Goal: Task Accomplishment & Management: Complete application form

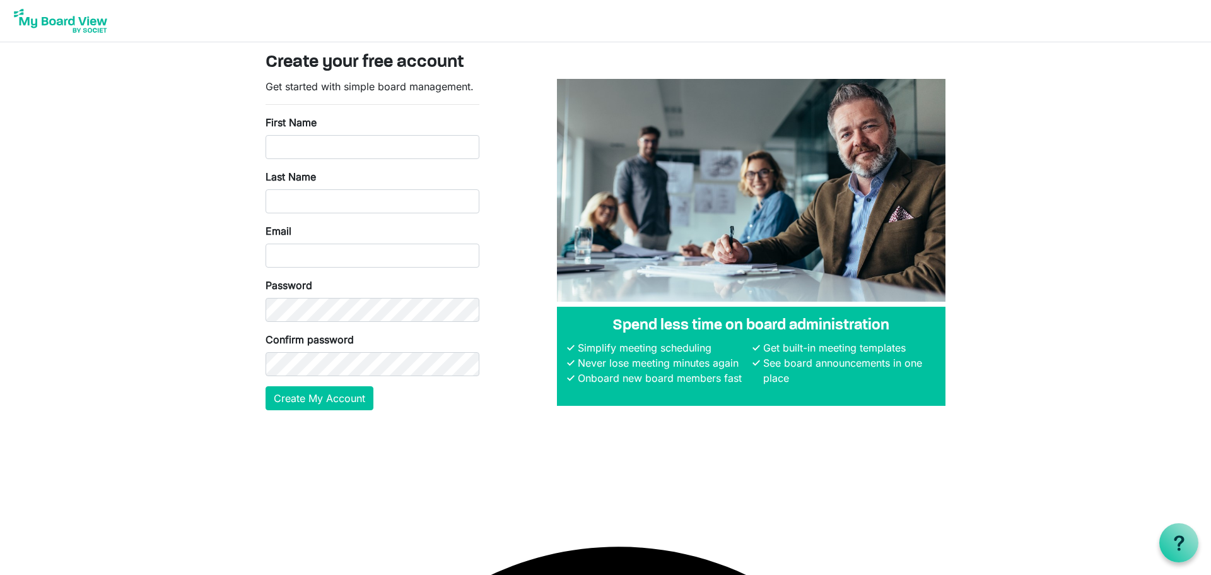
click at [319, 133] on div "First Name" at bounding box center [373, 137] width 214 height 44
click at [313, 141] on input "First Name" at bounding box center [373, 147] width 214 height 24
type input "Yahya"
type input "Haqiqi"
click at [305, 258] on input "Email" at bounding box center [373, 255] width 214 height 24
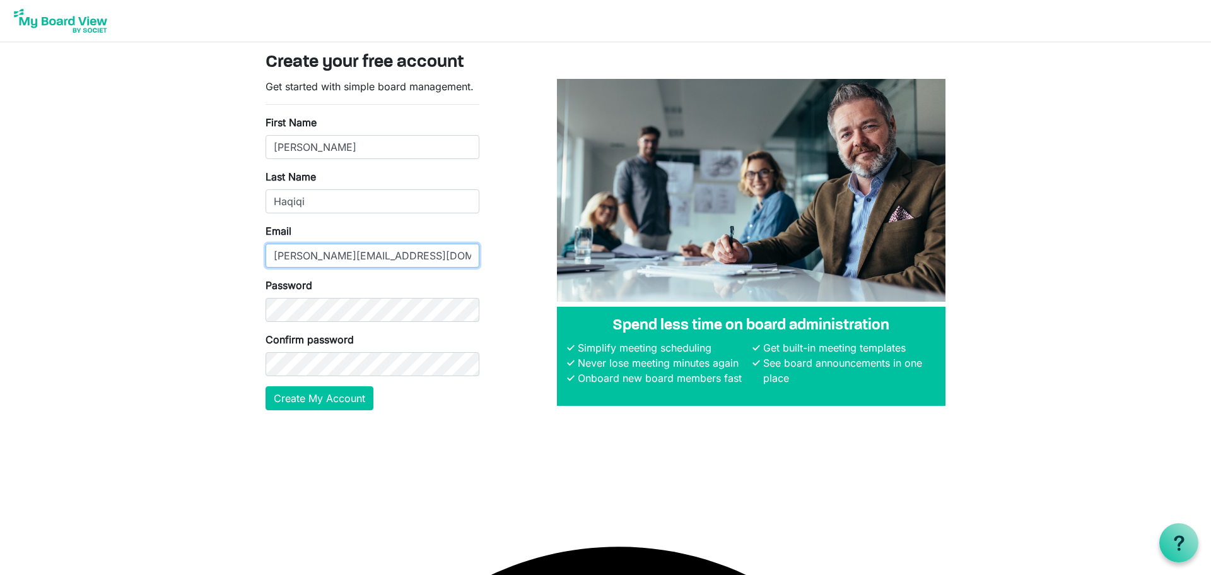
type input "yahya@asnpdx.org"
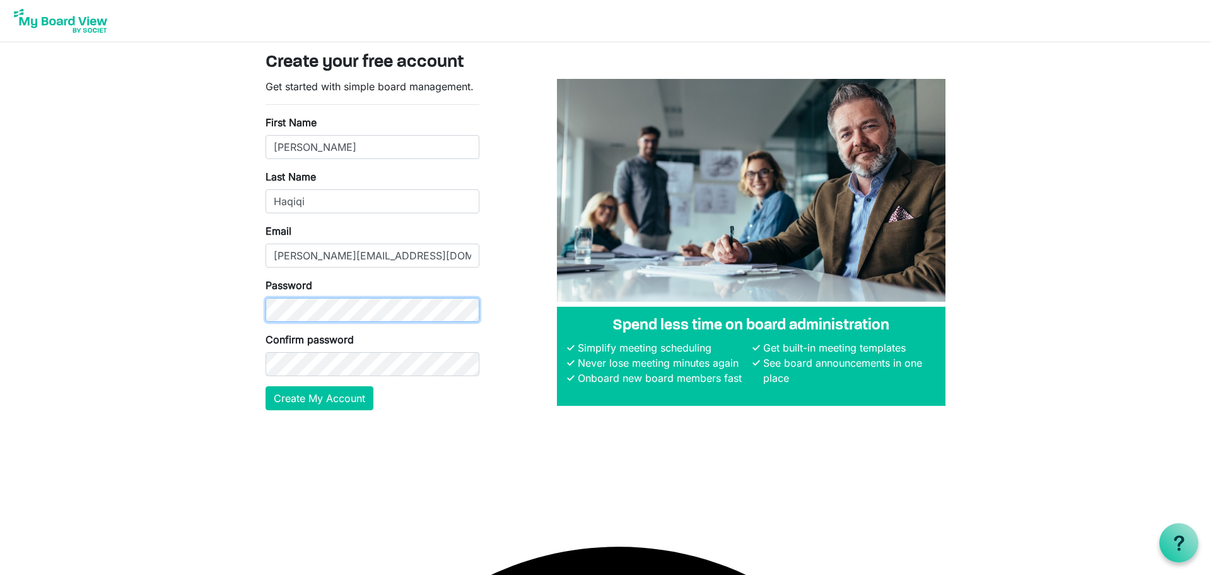
click at [266, 322] on div at bounding box center [266, 322] width 0 height 0
click at [339, 395] on button "Create My Account" at bounding box center [320, 398] width 108 height 24
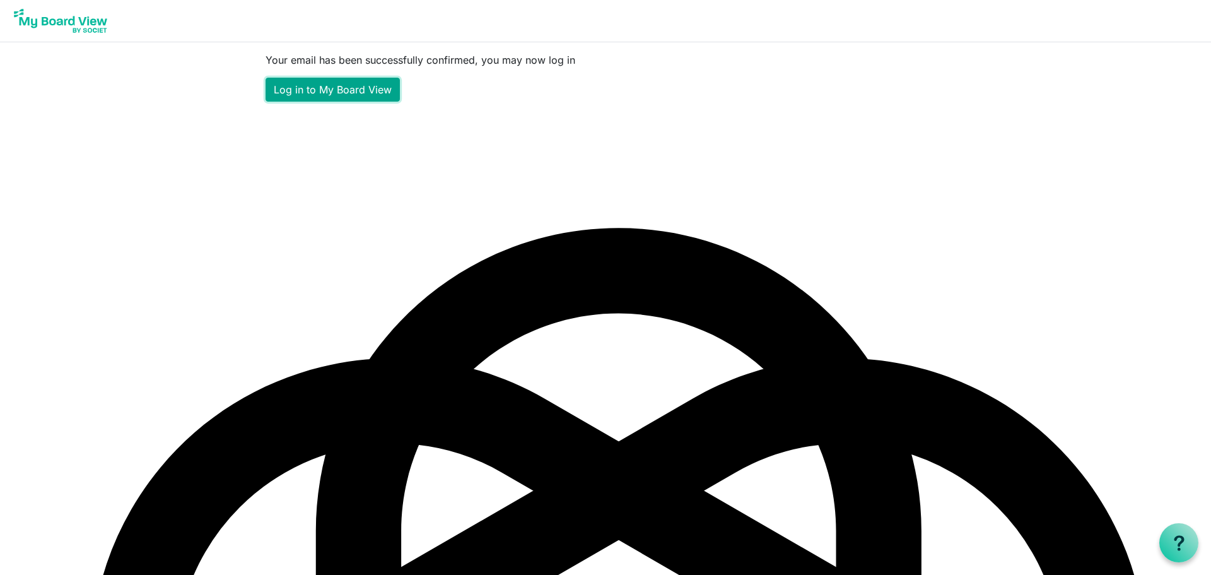
click at [347, 94] on link "Log in to My Board View" at bounding box center [333, 90] width 134 height 24
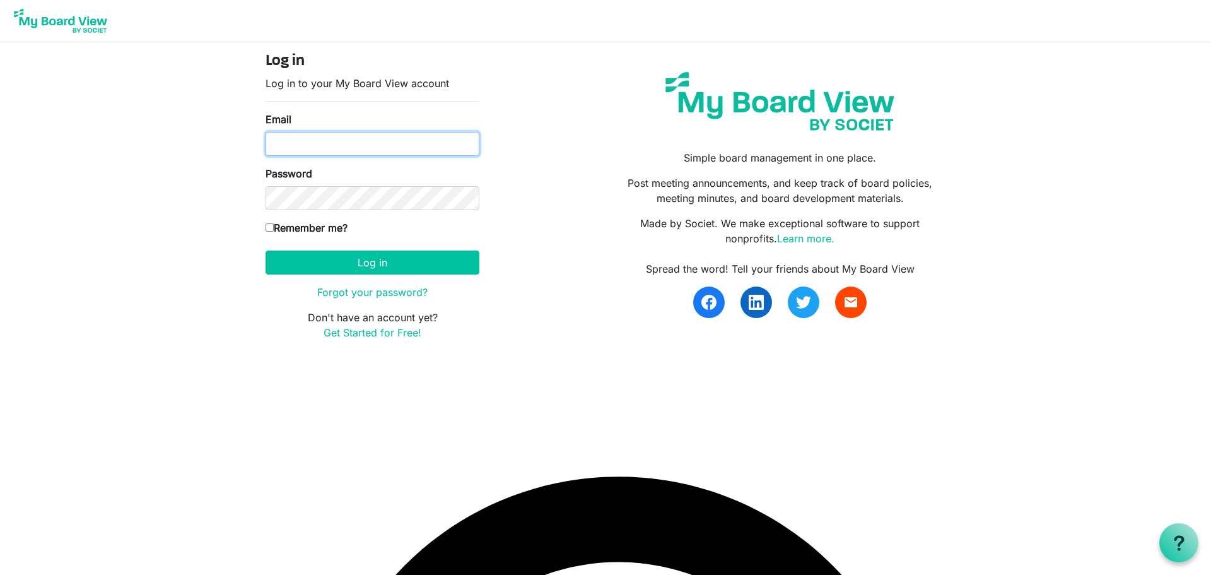
type input "yahya@asnpdx.org"
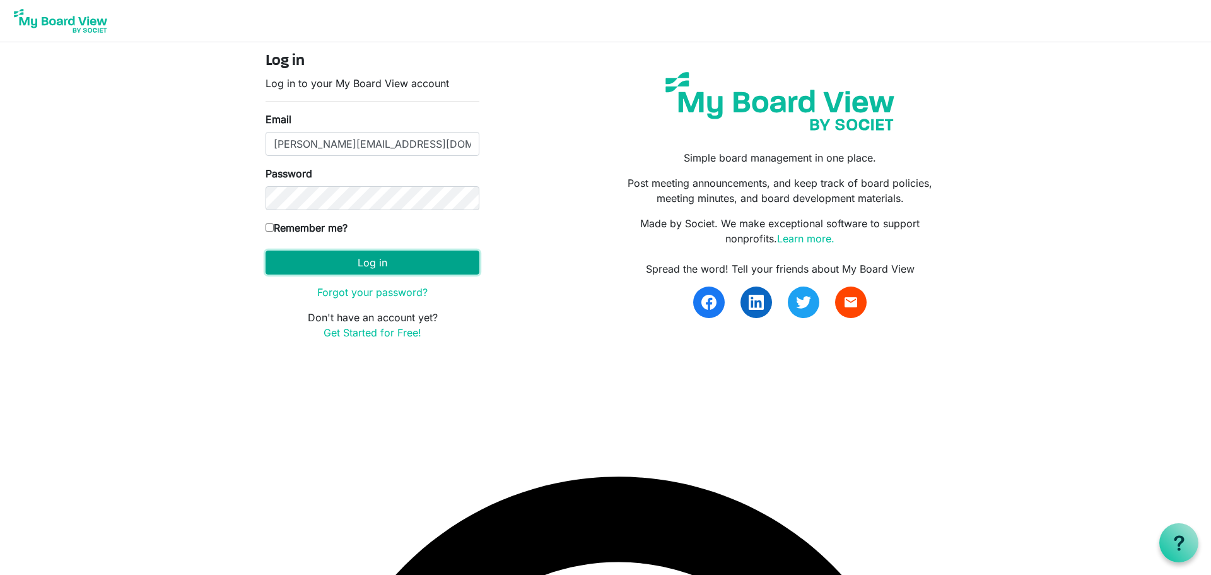
click at [429, 260] on button "Log in" at bounding box center [373, 262] width 214 height 24
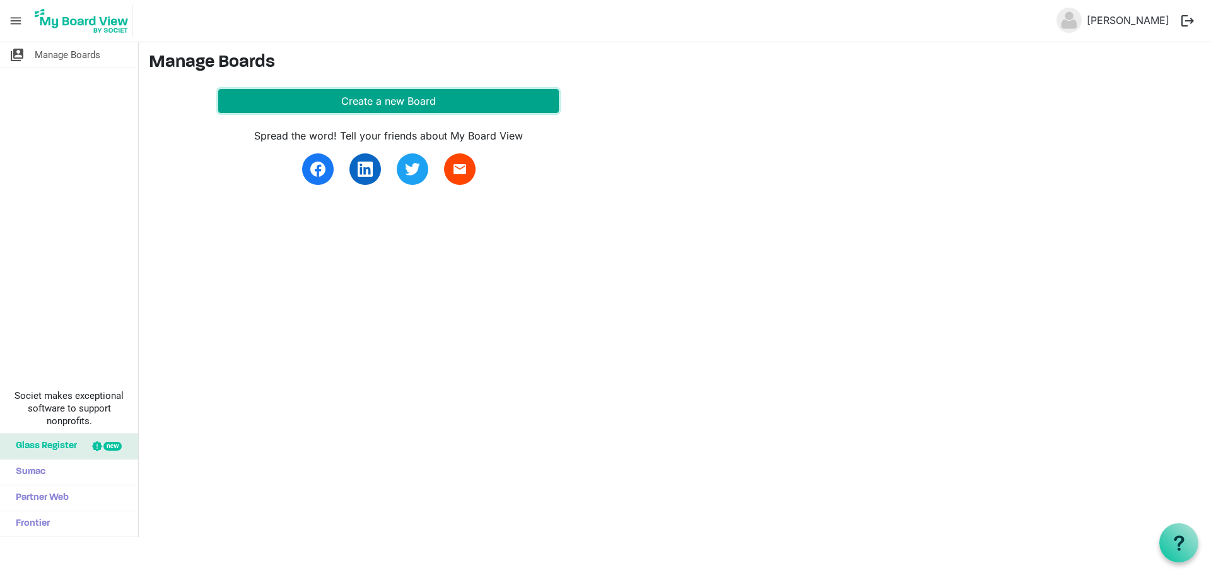
click at [338, 90] on button "Create a new Board" at bounding box center [388, 101] width 341 height 24
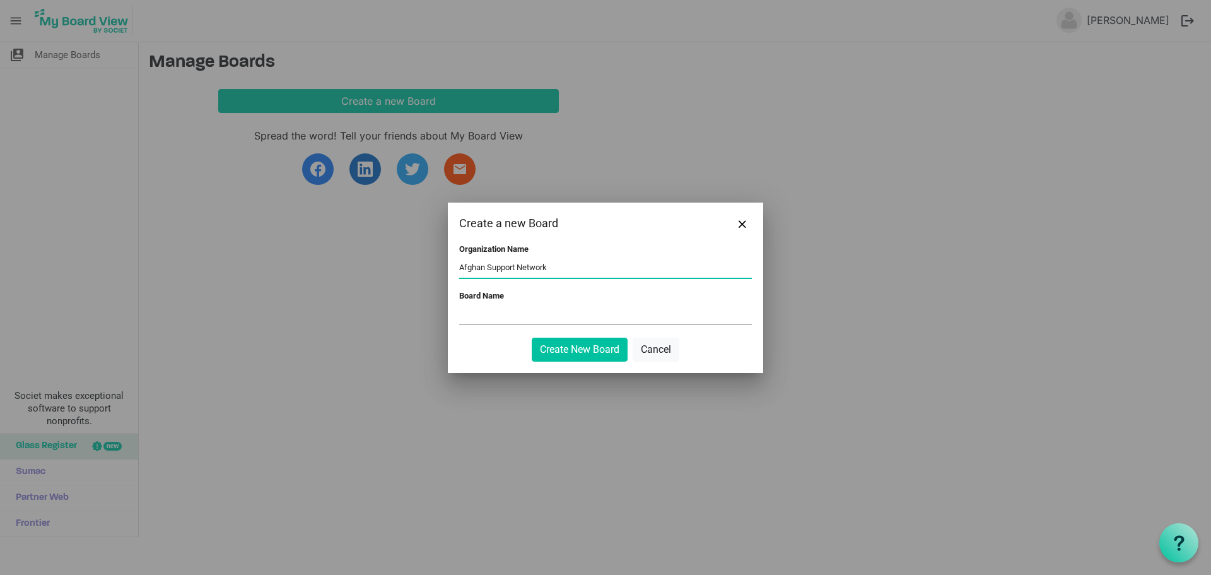
type input "Afghan Support Network"
click at [544, 320] on input "Board Name" at bounding box center [605, 314] width 293 height 19
type input "A"
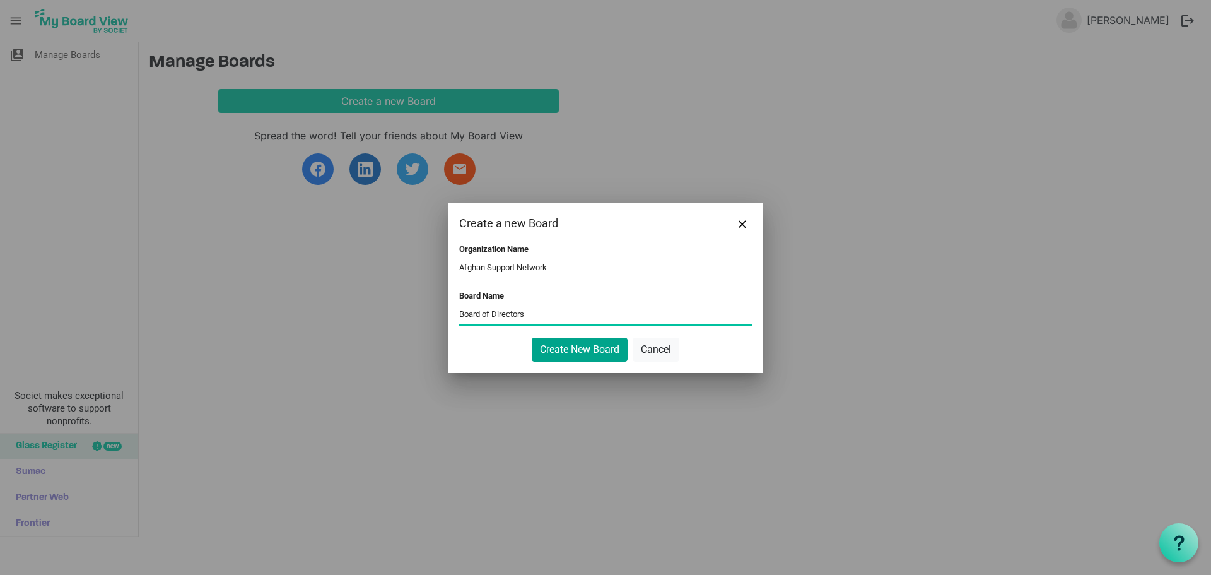
type input "Board of Directors"
click at [559, 341] on button "Create New Board" at bounding box center [580, 349] width 96 height 24
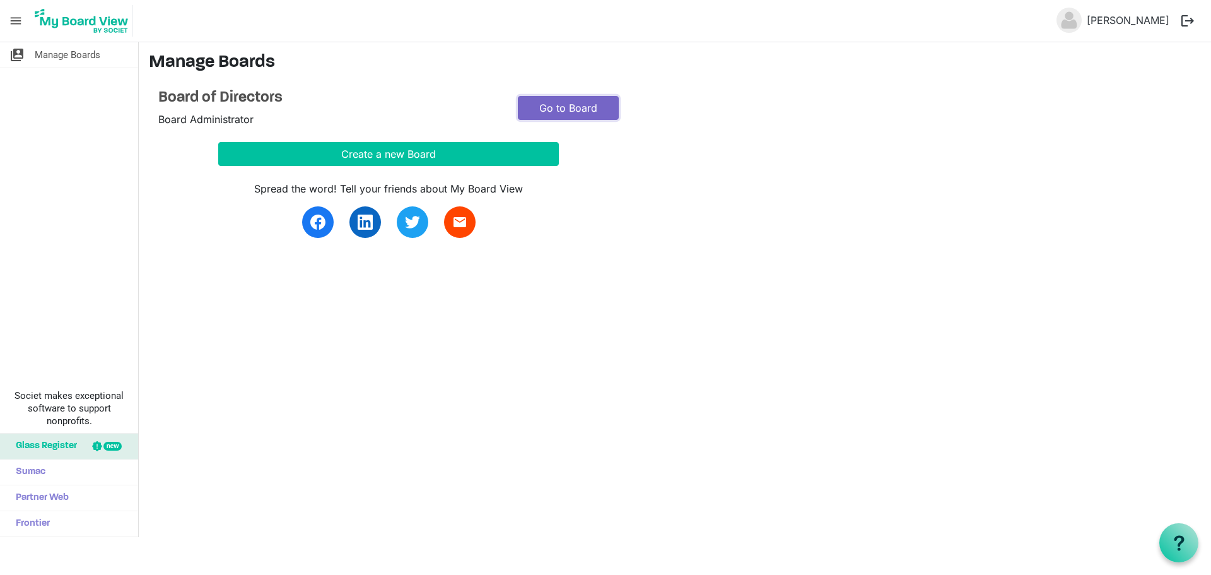
click at [578, 102] on link "Go to Board" at bounding box center [568, 108] width 101 height 24
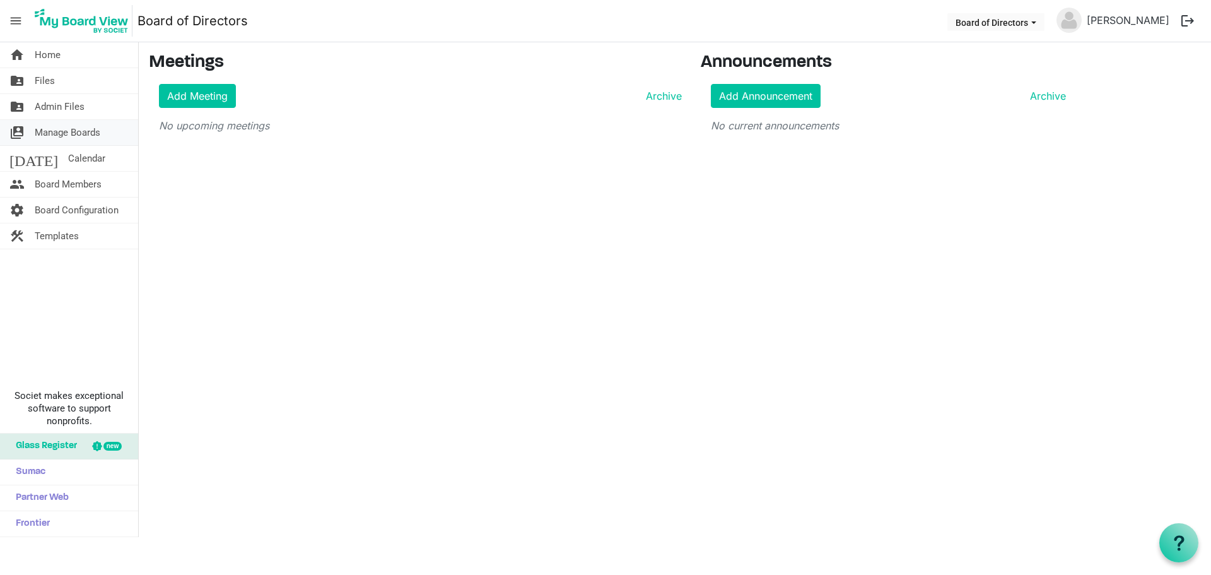
click at [42, 129] on span "Manage Boards" at bounding box center [68, 132] width 66 height 25
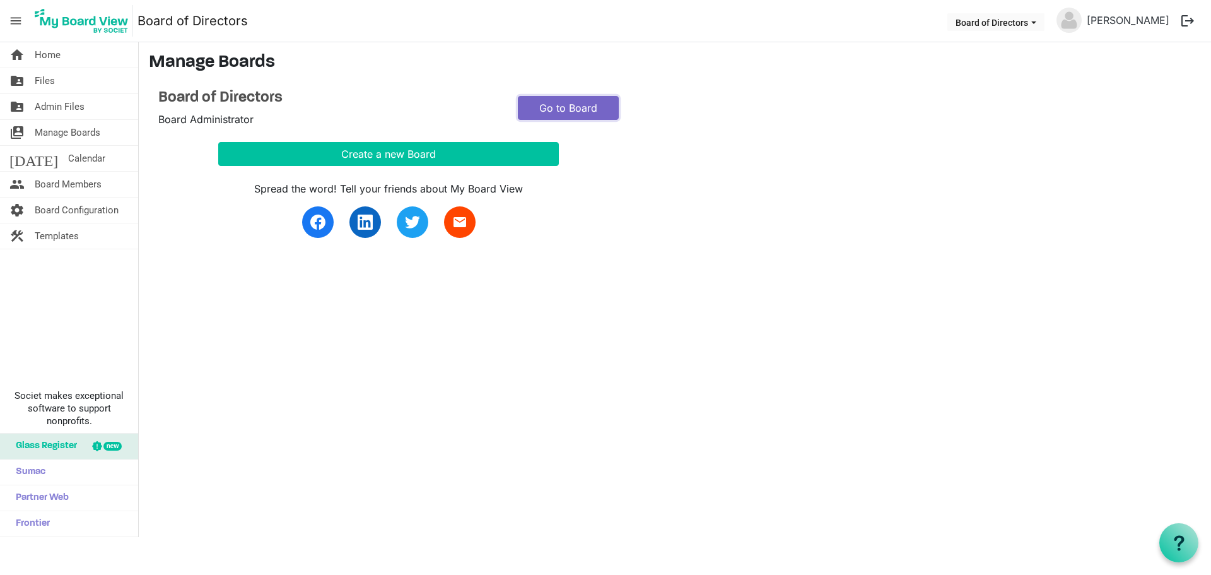
click at [604, 107] on link "Go to Board" at bounding box center [568, 108] width 101 height 24
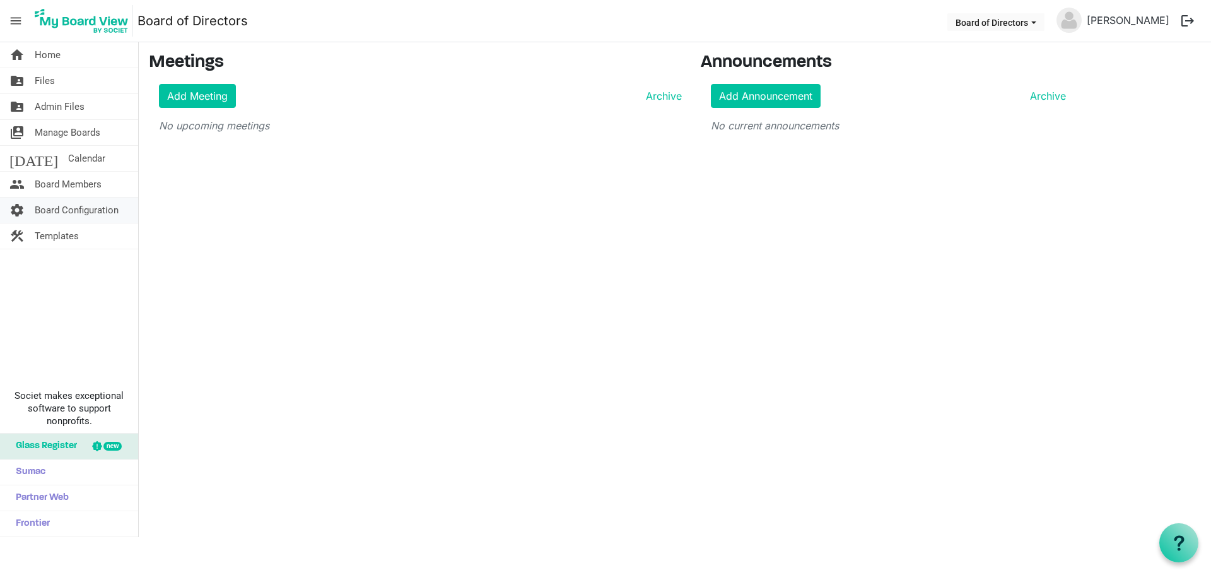
click at [93, 203] on span "Board Configuration" at bounding box center [77, 209] width 84 height 25
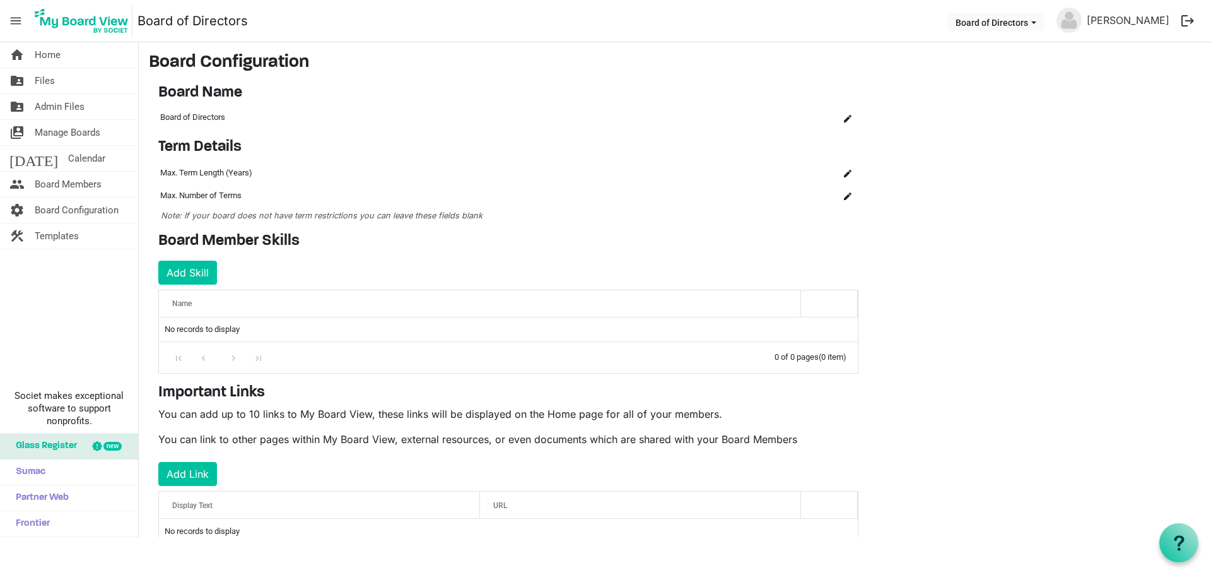
scroll to position [37, 0]
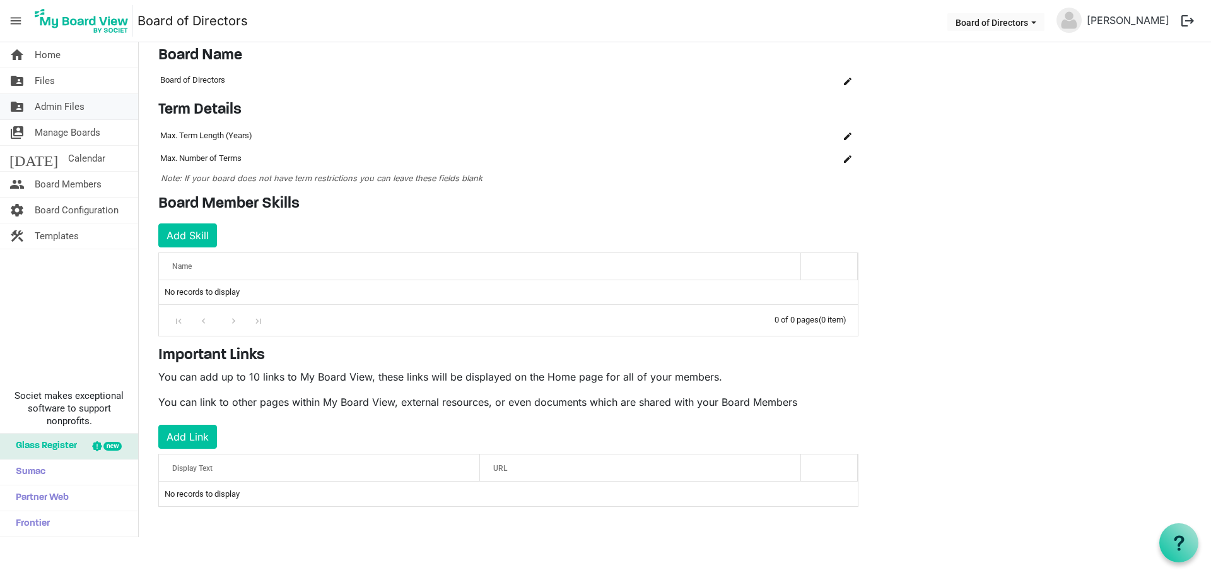
click at [78, 115] on span "Admin Files" at bounding box center [60, 106] width 50 height 25
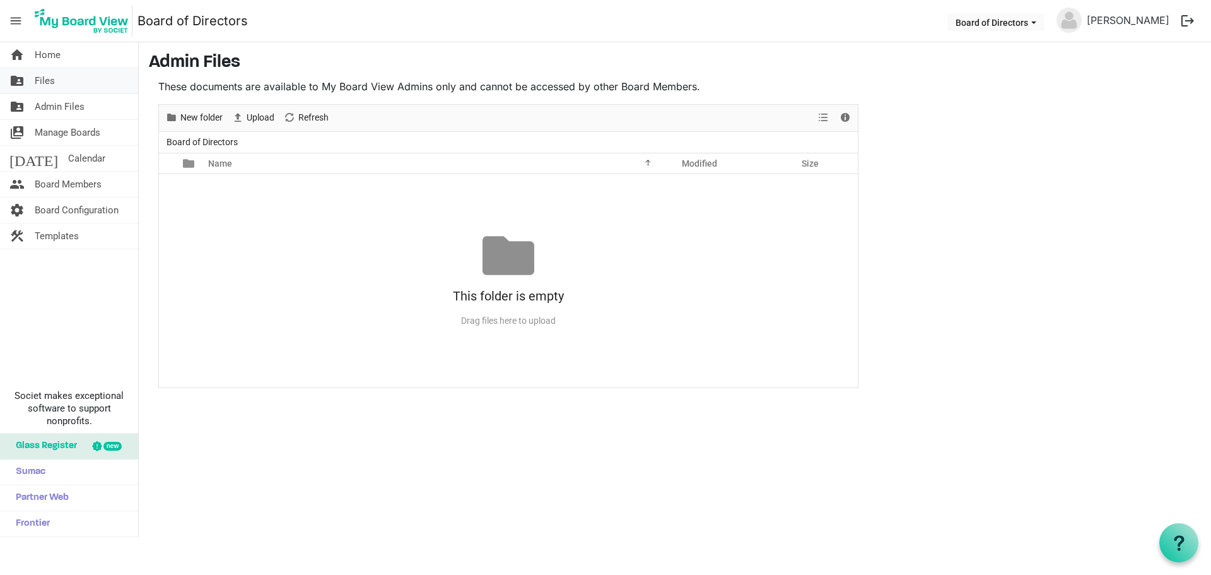
click at [76, 87] on link "folder_shared Files" at bounding box center [69, 80] width 138 height 25
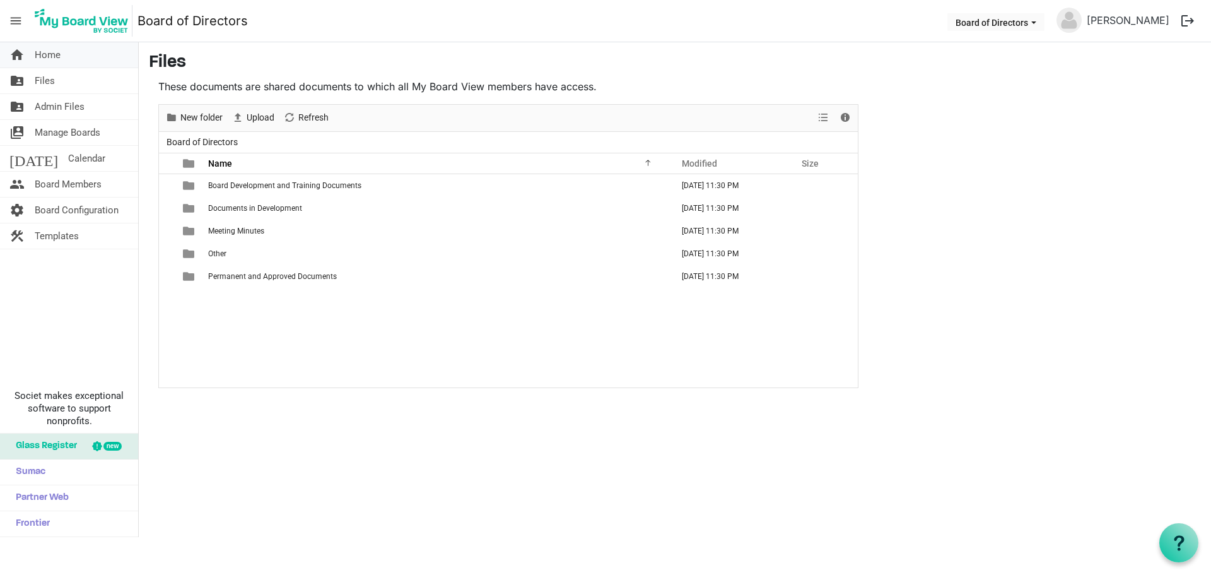
click at [85, 62] on link "home Home" at bounding box center [69, 54] width 138 height 25
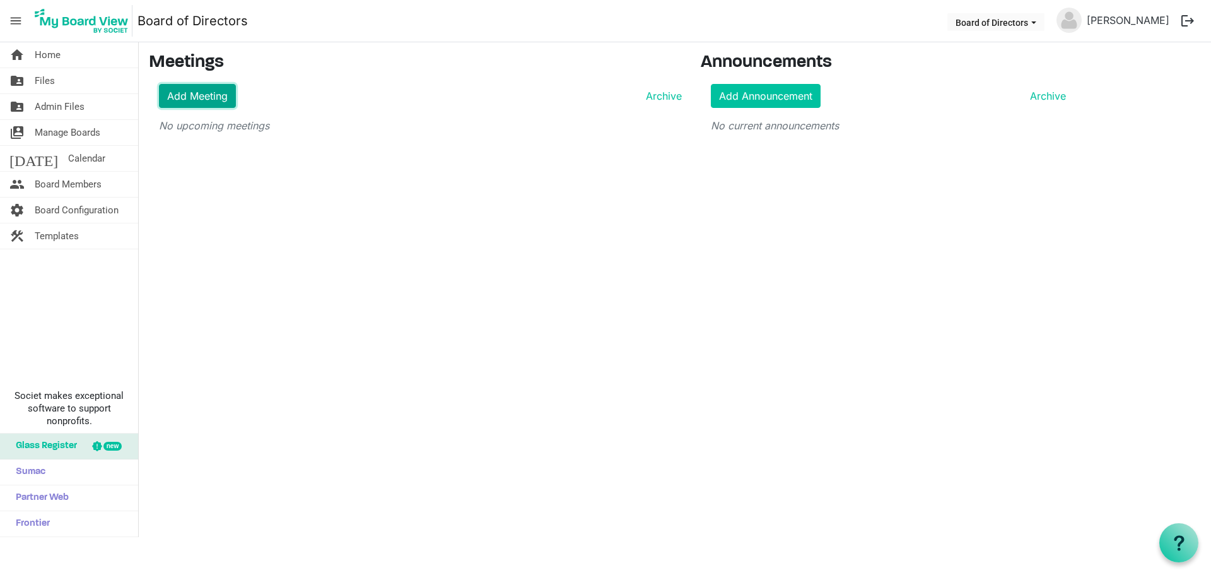
click at [194, 98] on link "Add Meeting" at bounding box center [197, 96] width 77 height 24
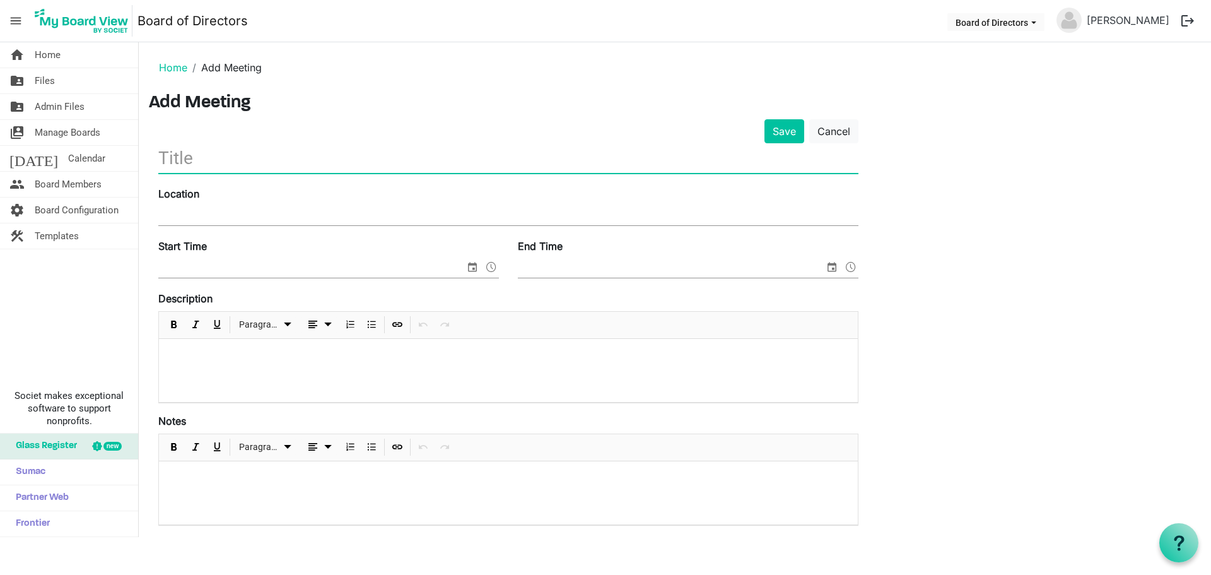
click at [198, 151] on input "text" at bounding box center [508, 158] width 700 height 30
click at [158, 156] on input "Monthly Board Meeting" at bounding box center [508, 158] width 700 height 30
type input "ASN Monthly Board Meeting"
click at [271, 209] on input "Location" at bounding box center [508, 215] width 700 height 19
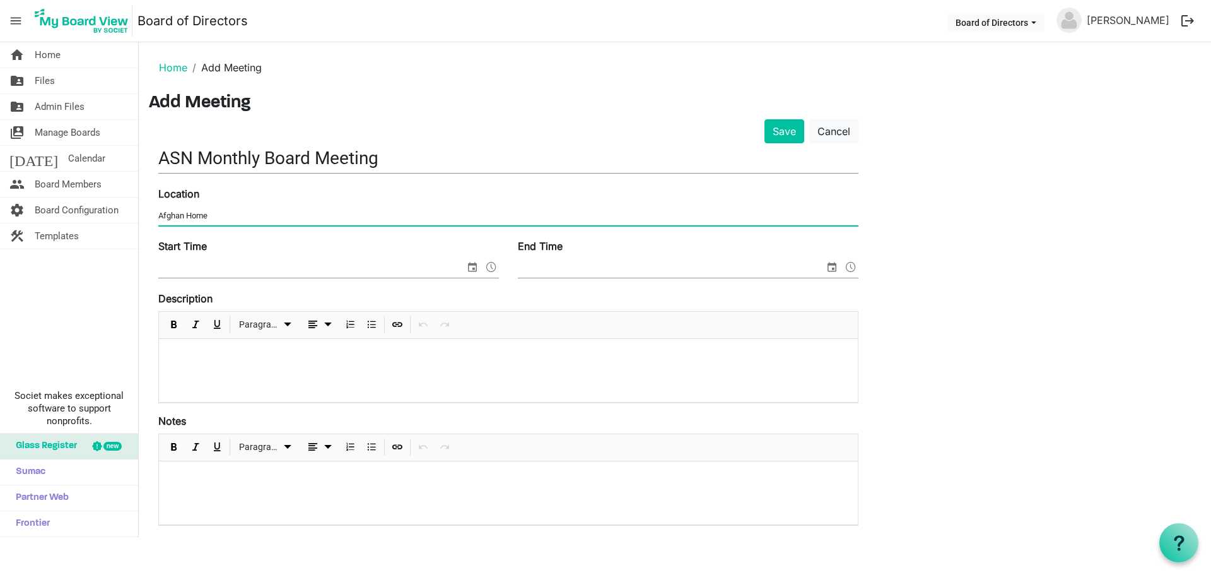
type input "Afghan Home"
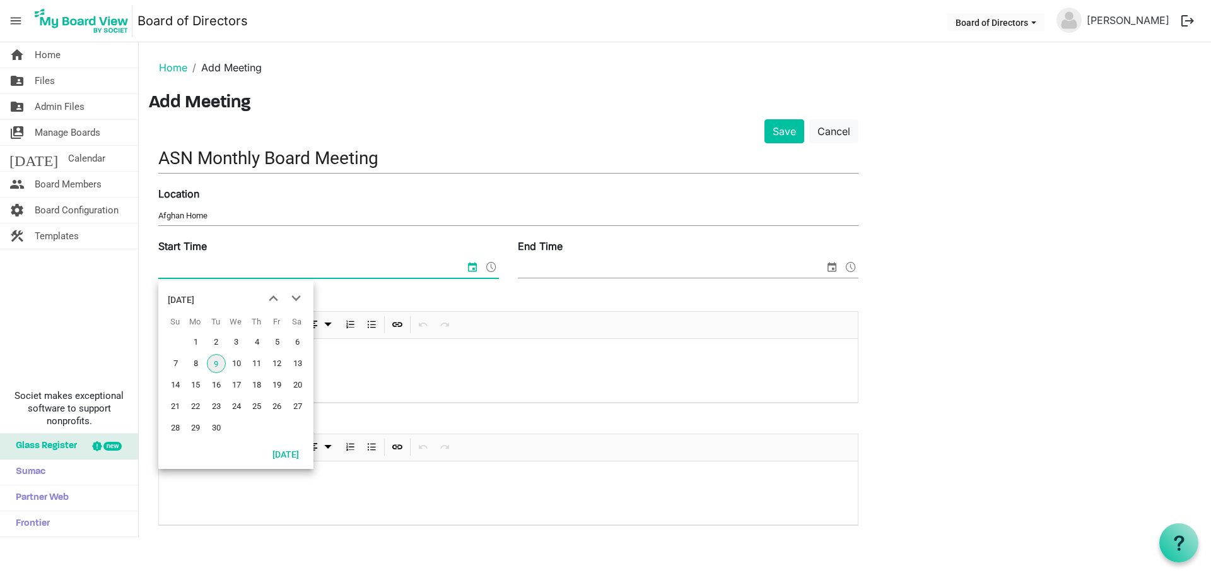
click at [250, 275] on input "Start Time" at bounding box center [311, 268] width 307 height 19
click at [262, 365] on span "11" at bounding box center [256, 363] width 19 height 19
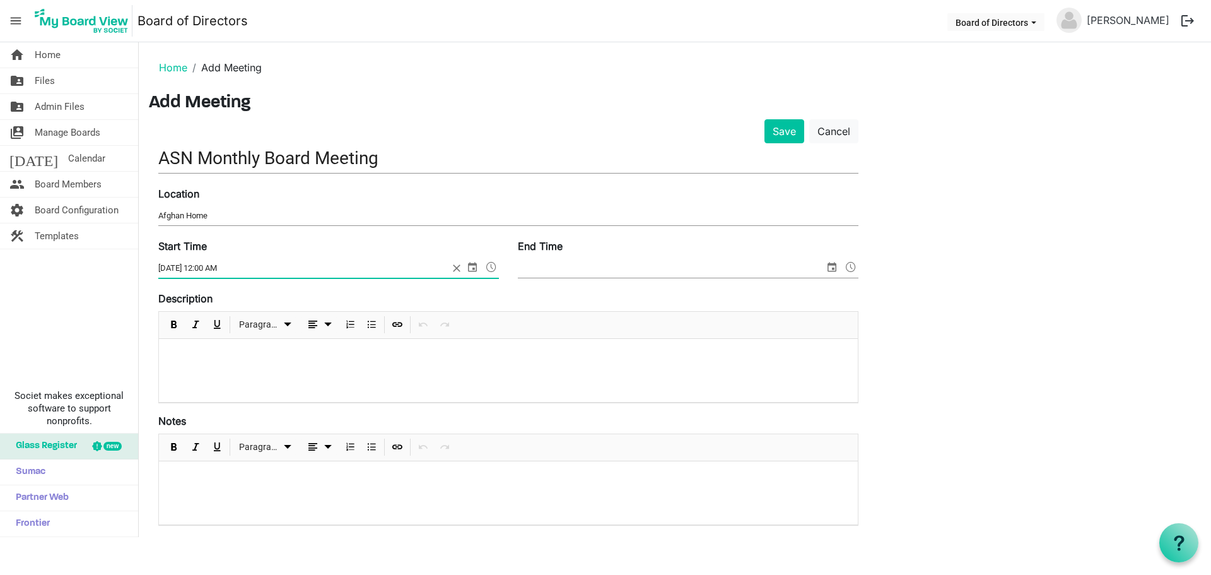
click at [248, 272] on input "9/11/2025 12:00 AM" at bounding box center [303, 268] width 290 height 19
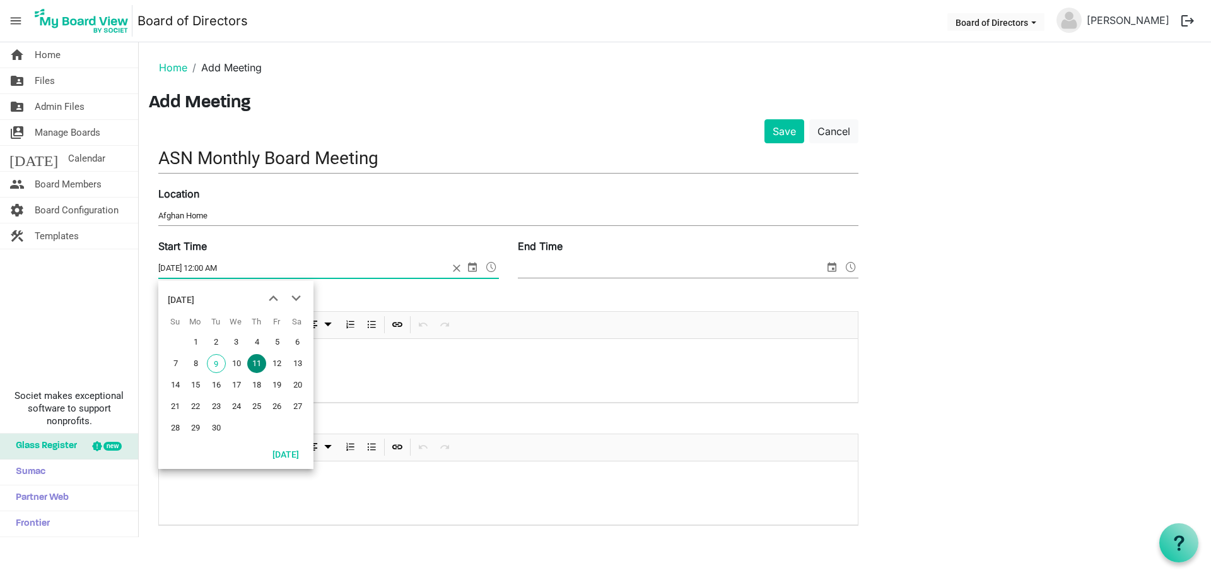
click at [477, 267] on span "select" at bounding box center [472, 267] width 15 height 16
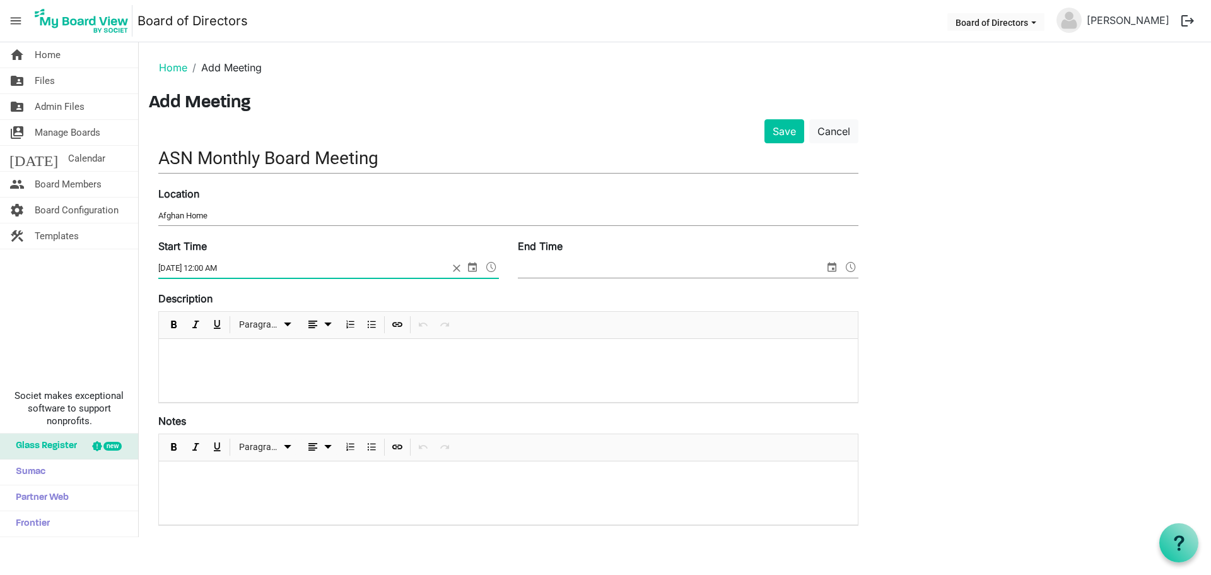
drag, startPoint x: 207, startPoint y: 269, endPoint x: 200, endPoint y: 270, distance: 7.6
click at [200, 270] on input "9/11/2025 12:00 AM" at bounding box center [303, 268] width 290 height 19
click at [216, 269] on input "9/11/2025 6:00 AM" at bounding box center [303, 268] width 290 height 19
click at [492, 269] on span at bounding box center [491, 267] width 15 height 16
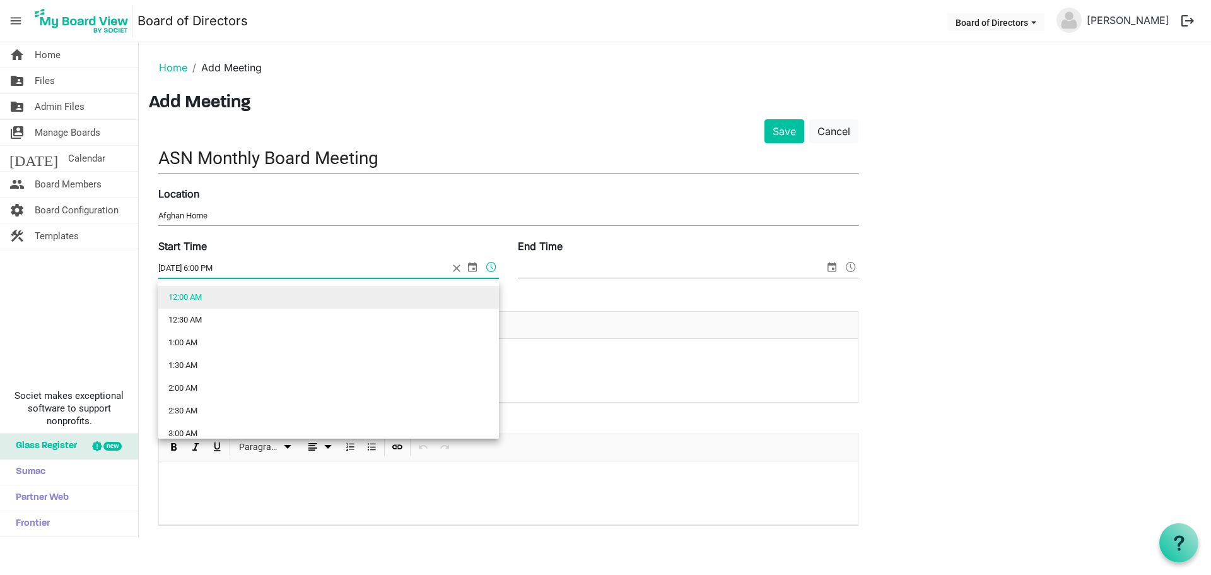
type input "9/11/2025 6:00 PM"
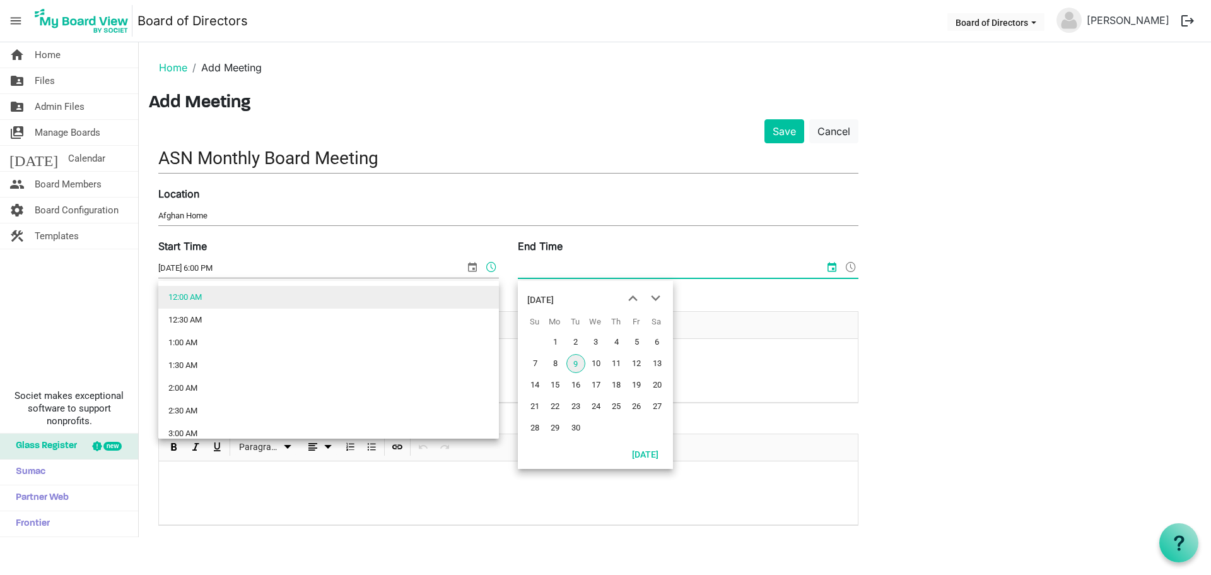
click at [639, 263] on input "End Time" at bounding box center [671, 268] width 307 height 19
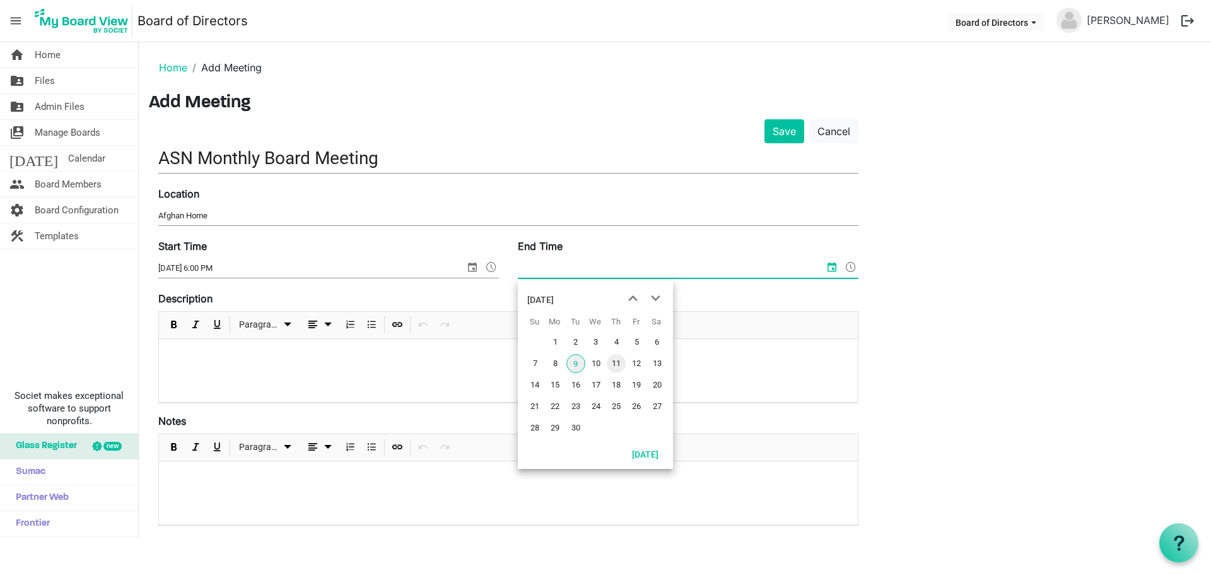
click at [619, 364] on span "11" at bounding box center [616, 363] width 19 height 19
click at [852, 264] on span at bounding box center [850, 267] width 15 height 16
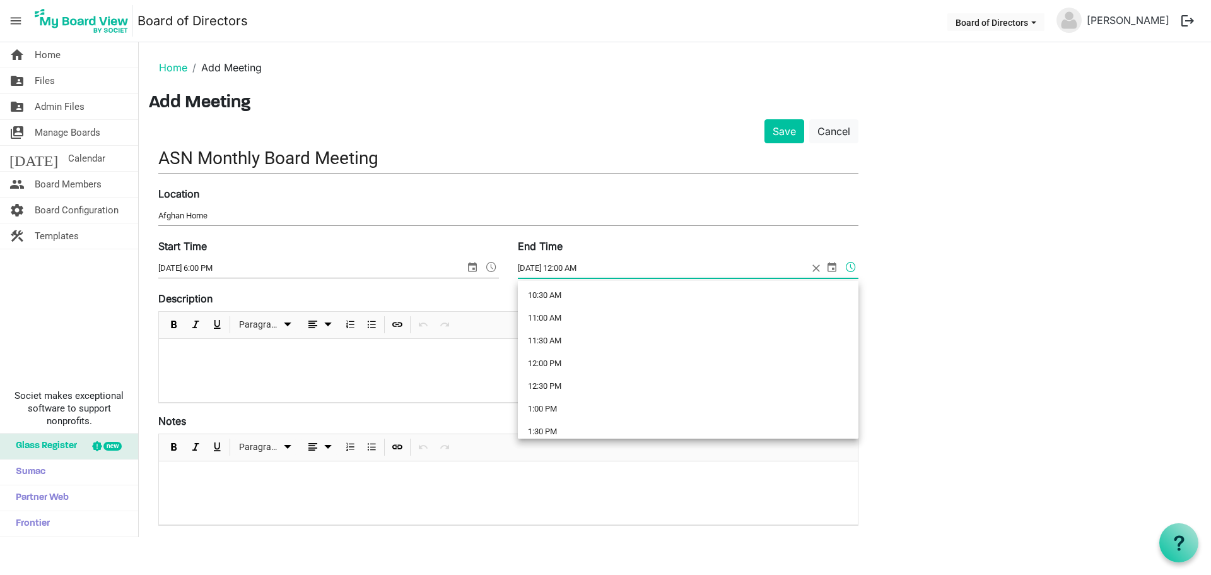
scroll to position [839, 0]
click at [557, 360] on li "8:00 PM" at bounding box center [688, 365] width 341 height 23
type input "9/11/2025 8:00 PM"
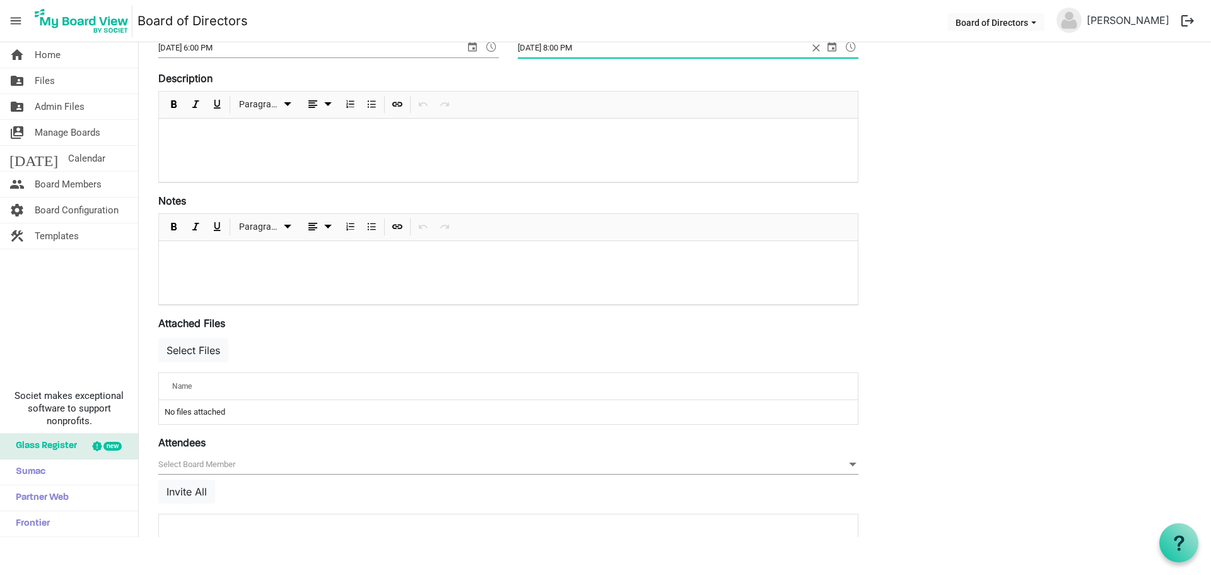
scroll to position [269, 0]
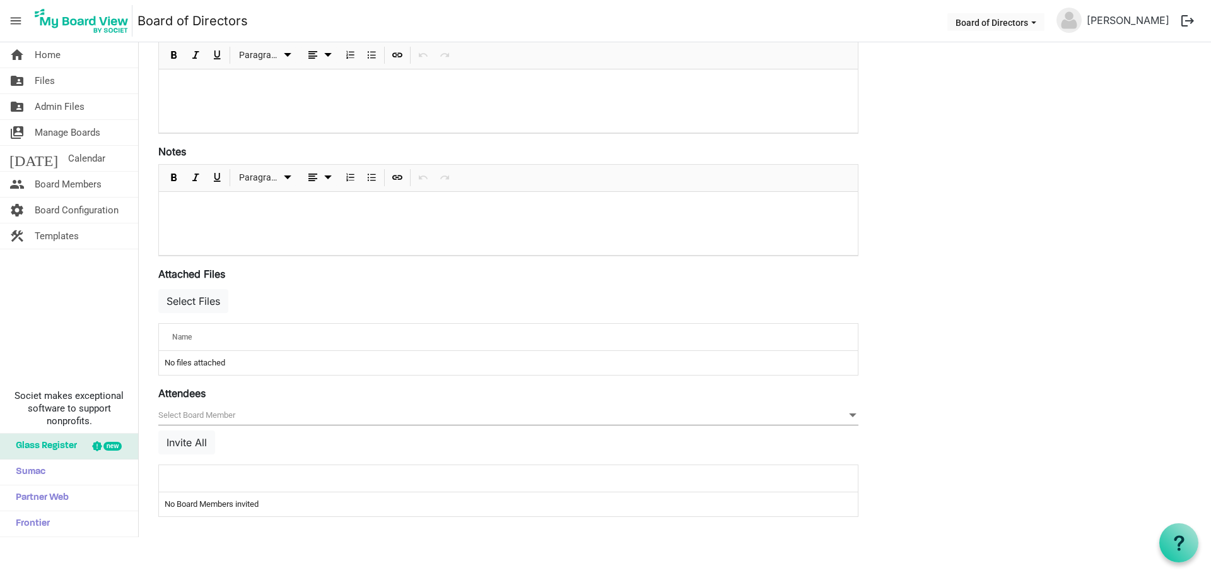
click at [458, 396] on div "Attendees [] null Invite All attendeesGrid_header_table No Board Members invited" at bounding box center [508, 450] width 700 height 131
click at [460, 410] on span "null" at bounding box center [508, 416] width 700 height 20
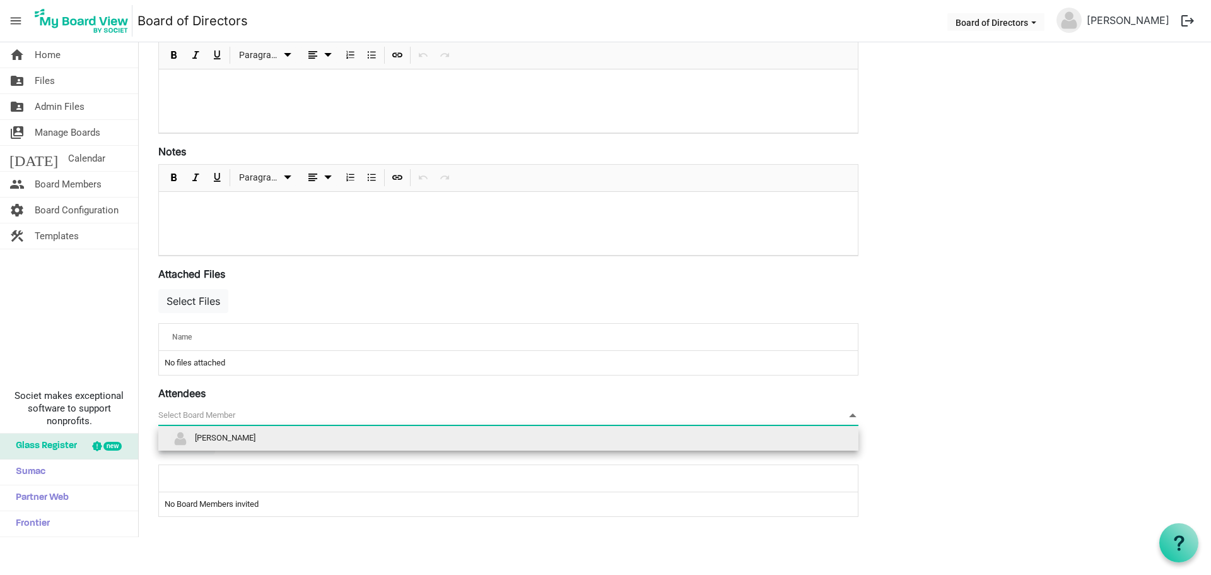
click at [460, 410] on span "null" at bounding box center [508, 416] width 700 height 20
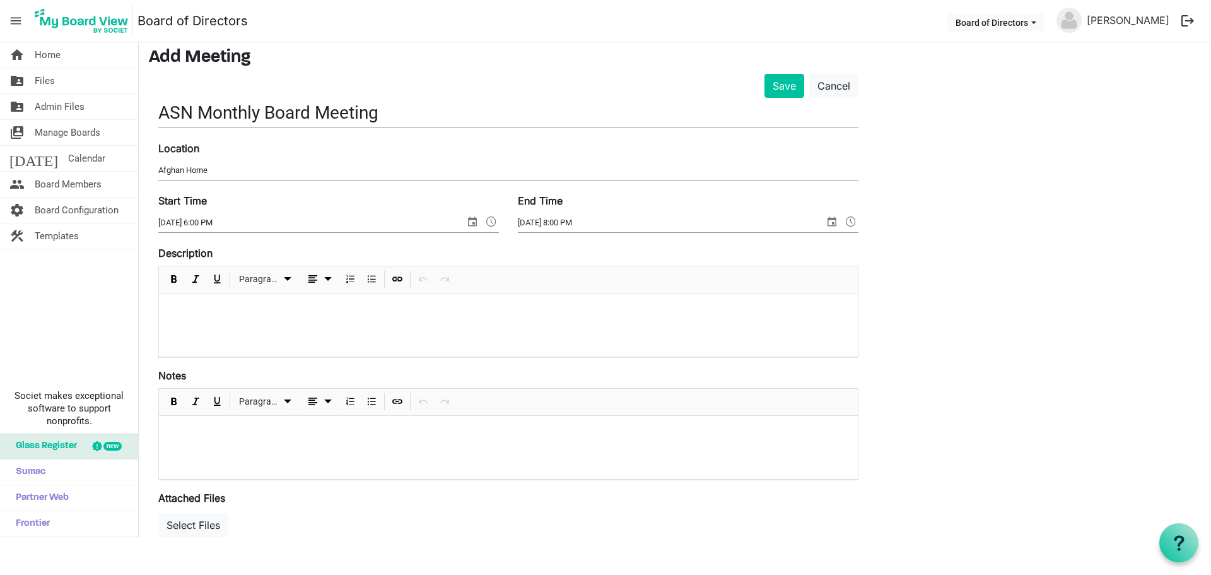
scroll to position [0, 0]
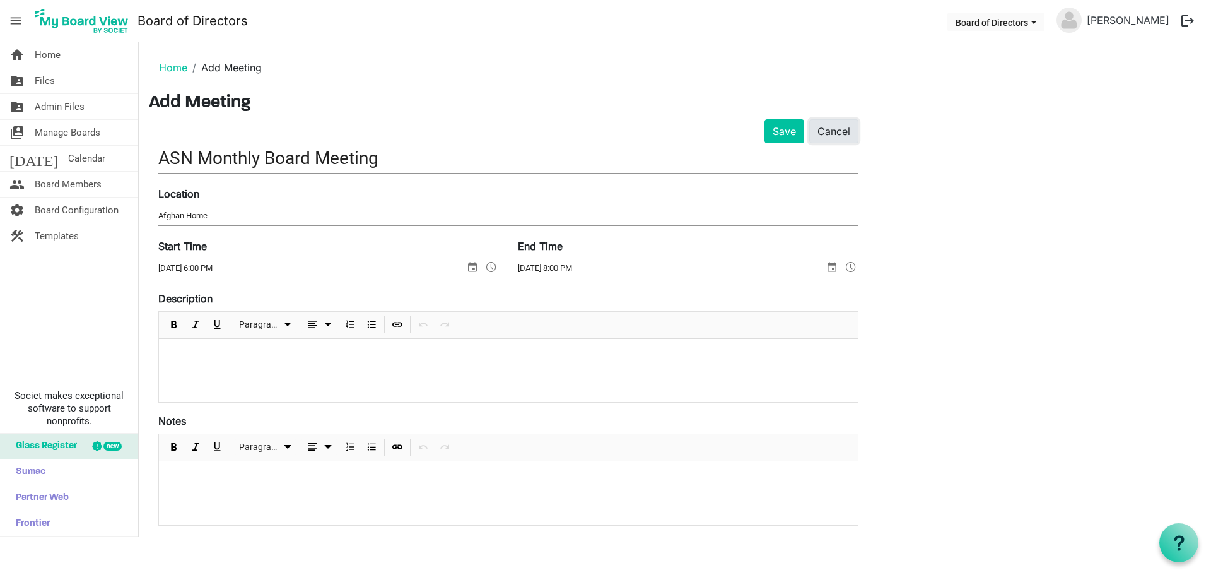
click at [827, 128] on link "Cancel" at bounding box center [833, 131] width 49 height 24
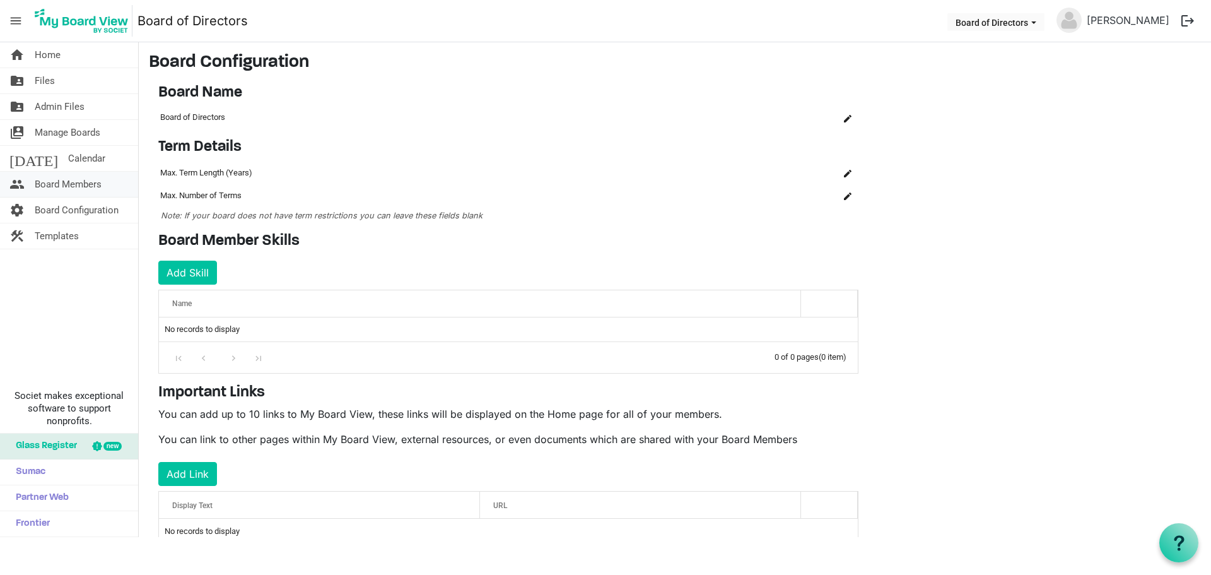
click at [96, 183] on span "Board Members" at bounding box center [68, 184] width 67 height 25
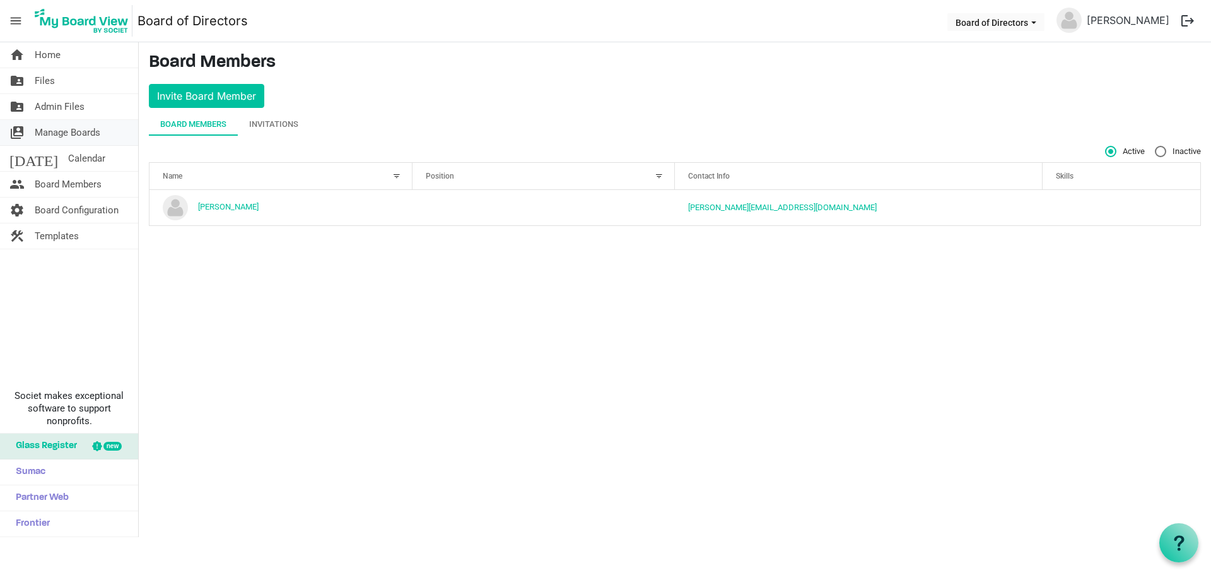
click at [78, 127] on span "Manage Boards" at bounding box center [68, 132] width 66 height 25
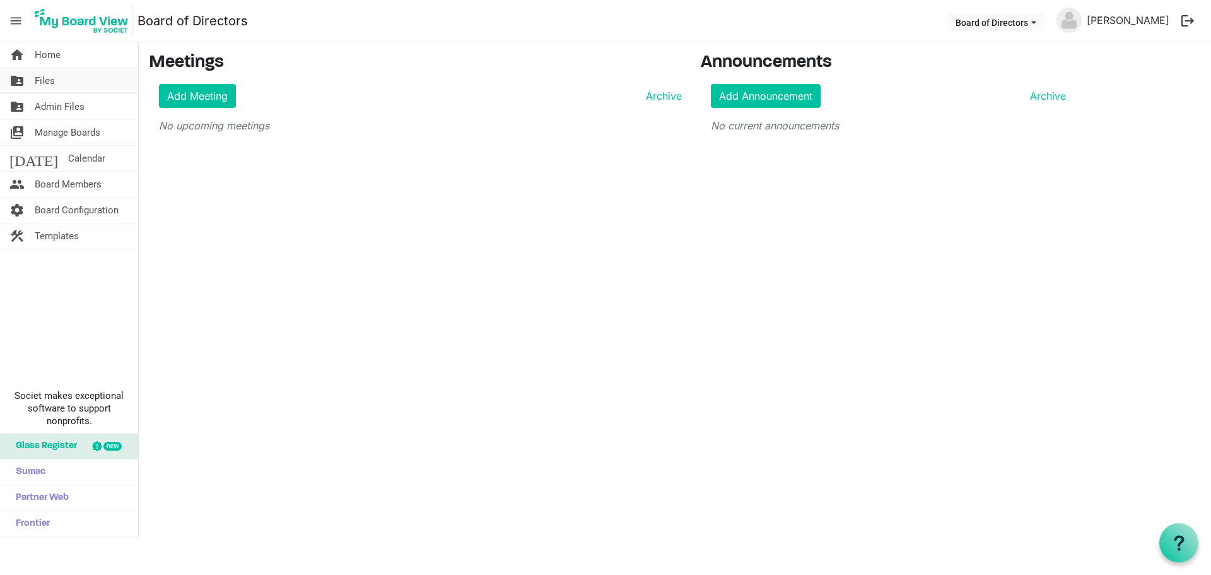
click at [71, 80] on link "folder_shared Files" at bounding box center [69, 80] width 138 height 25
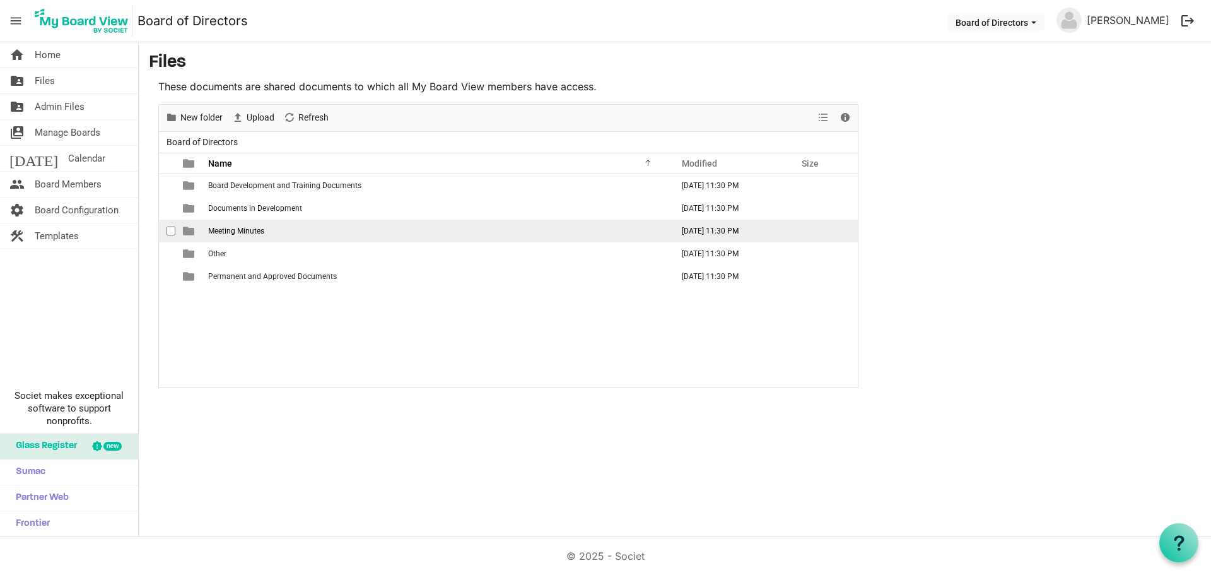
click at [250, 228] on span "Meeting Minutes" at bounding box center [236, 230] width 56 height 9
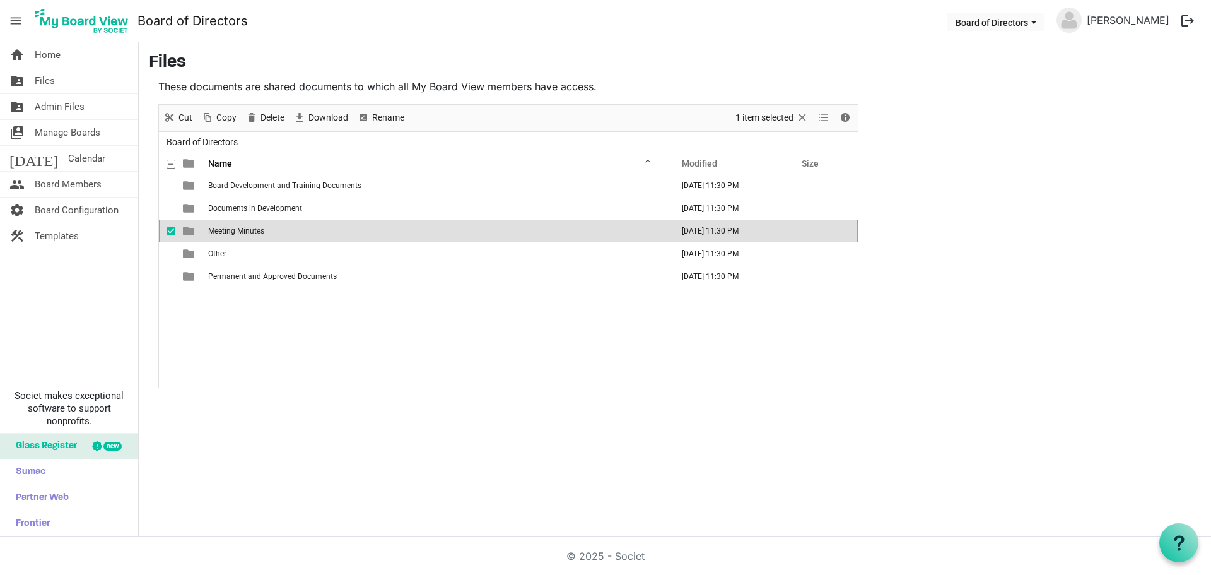
click at [250, 228] on span "Meeting Minutes" at bounding box center [236, 230] width 56 height 9
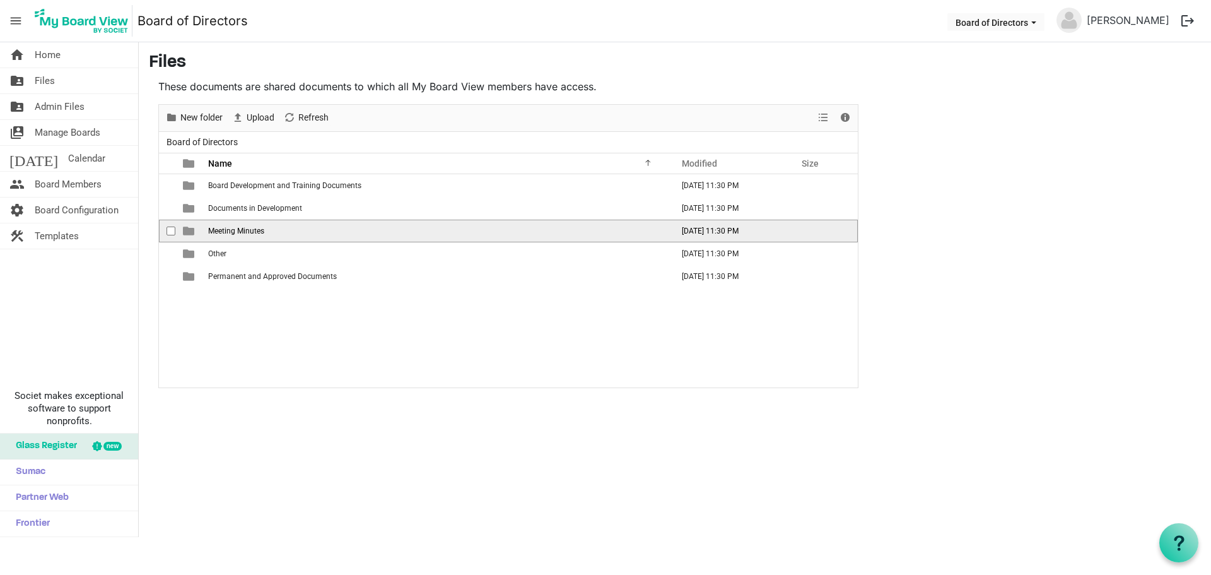
click at [250, 228] on span "Meeting Minutes" at bounding box center [236, 230] width 56 height 9
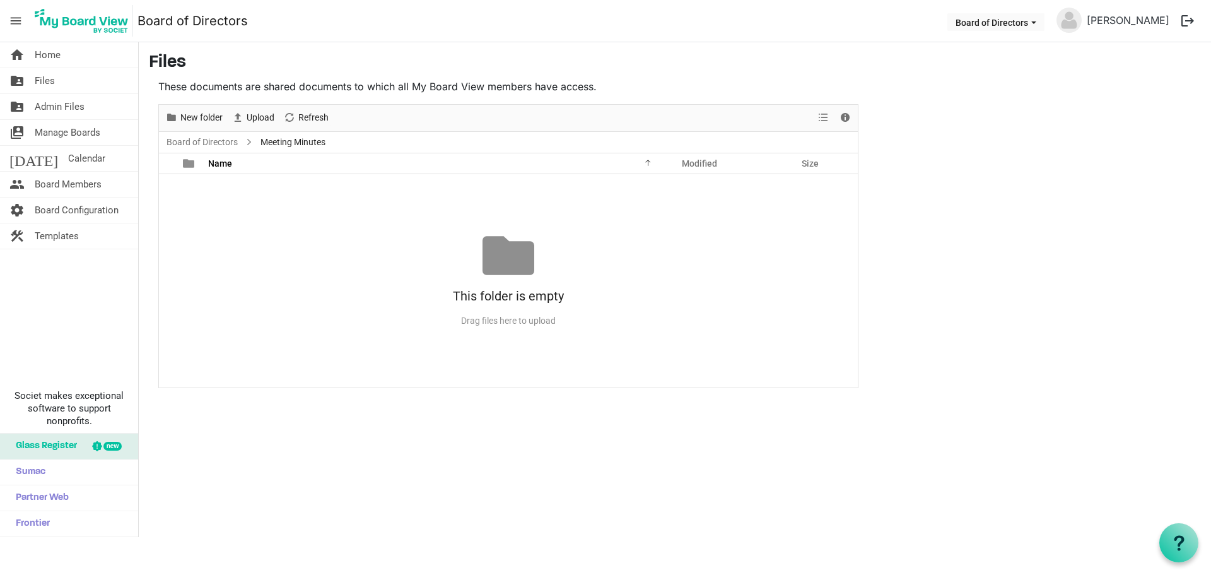
click at [250, 228] on div "No records to display This folder is empty Drag files here to upload" at bounding box center [508, 280] width 699 height 213
